Goal: Task Accomplishment & Management: Use online tool/utility

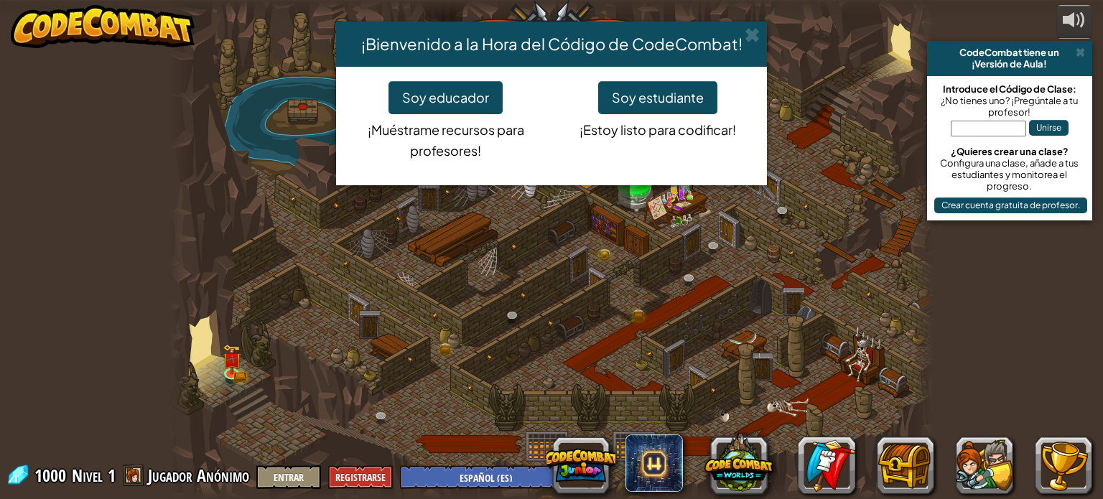
select select "es-ES"
click at [643, 101] on button "Soy estudiante" at bounding box center [657, 97] width 119 height 33
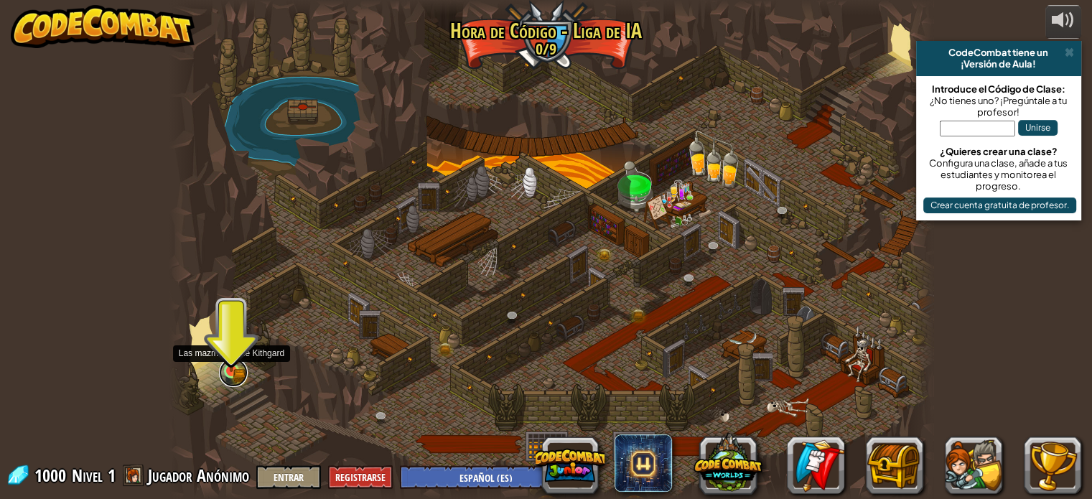
click at [230, 377] on link at bounding box center [233, 372] width 29 height 29
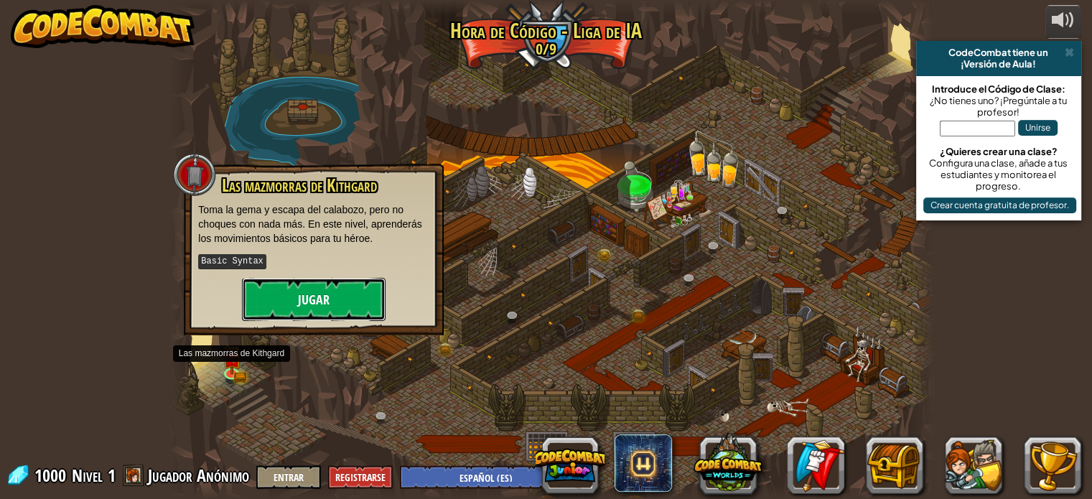
click at [286, 306] on button "Jugar" at bounding box center [314, 299] width 144 height 43
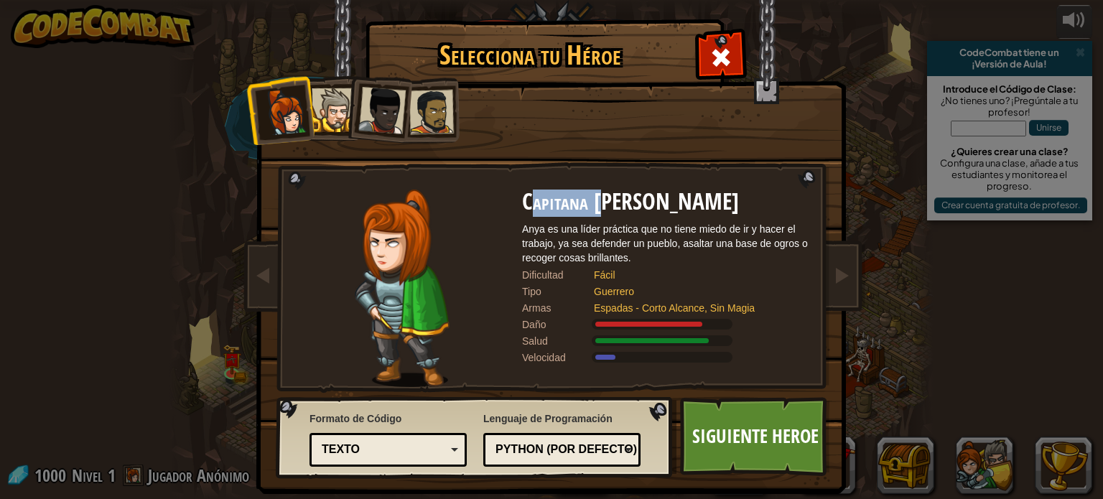
drag, startPoint x: 531, startPoint y: 205, endPoint x: 593, endPoint y: 203, distance: 62.5
click at [593, 203] on h2 "Capitana [PERSON_NAME]" at bounding box center [665, 202] width 287 height 25
click at [429, 106] on div at bounding box center [431, 112] width 45 height 45
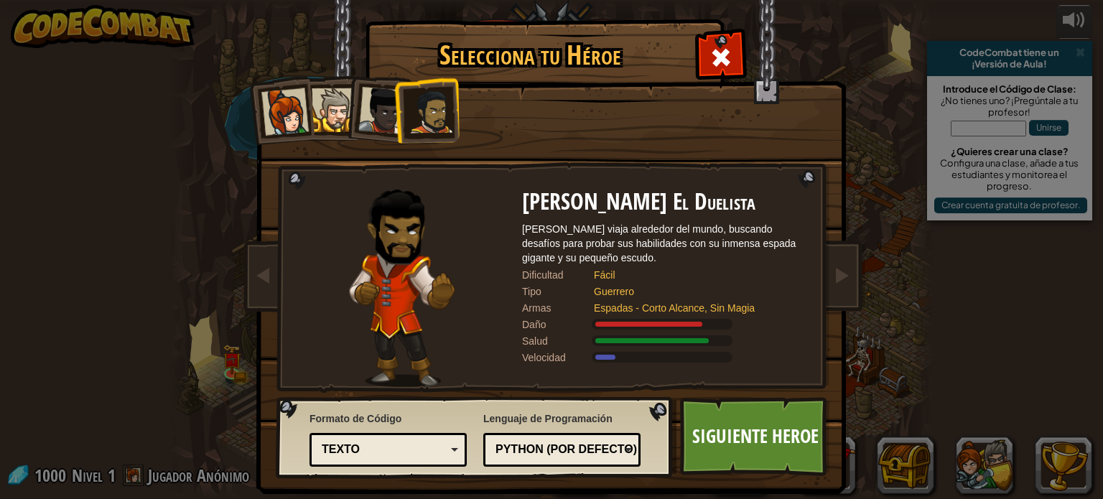
click at [381, 123] on div at bounding box center [381, 110] width 47 height 47
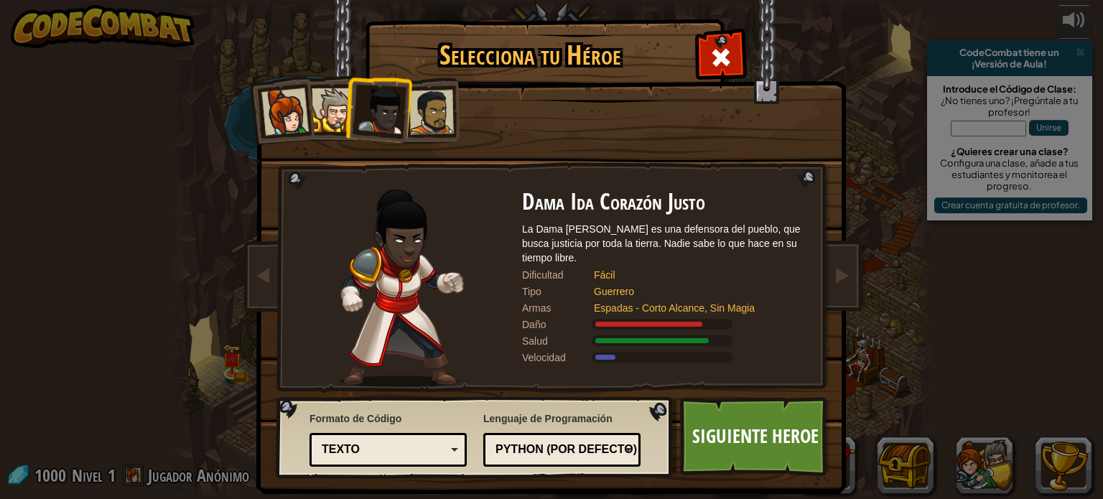
click at [424, 118] on div at bounding box center [431, 112] width 45 height 45
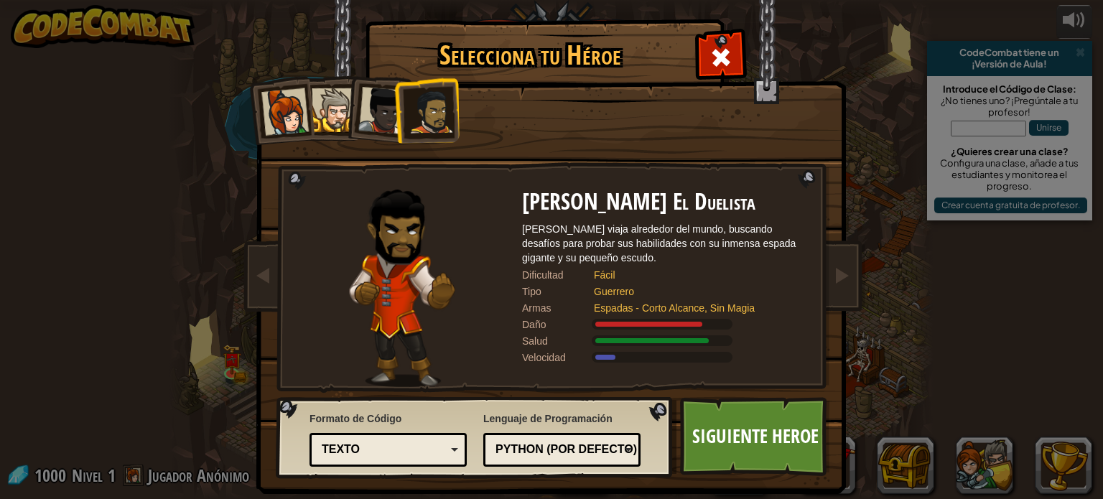
click at [530, 454] on div "Python (Por defecto)" at bounding box center [557, 450] width 124 height 17
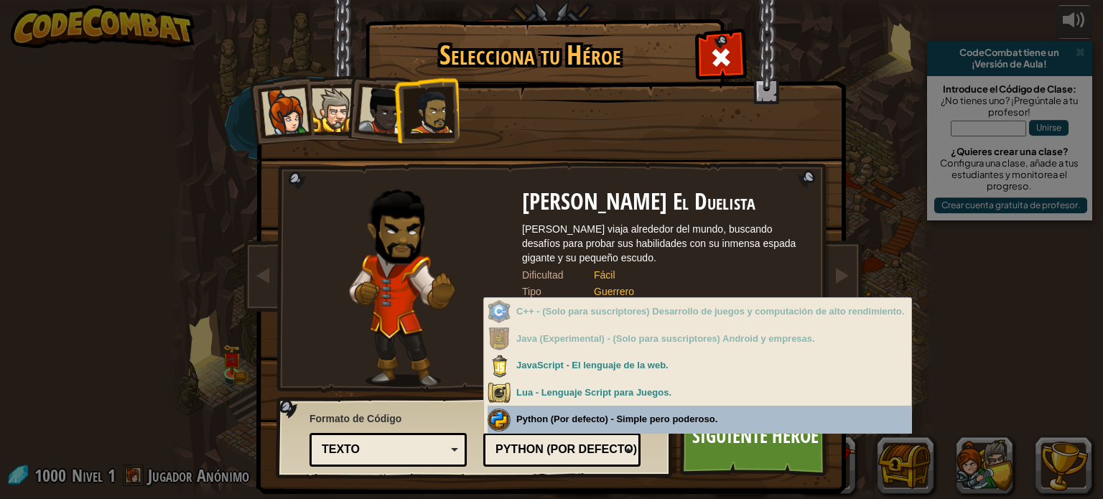
click at [431, 412] on span "Formato de Código" at bounding box center [387, 418] width 157 height 14
